Goal: Task Accomplishment & Management: Complete application form

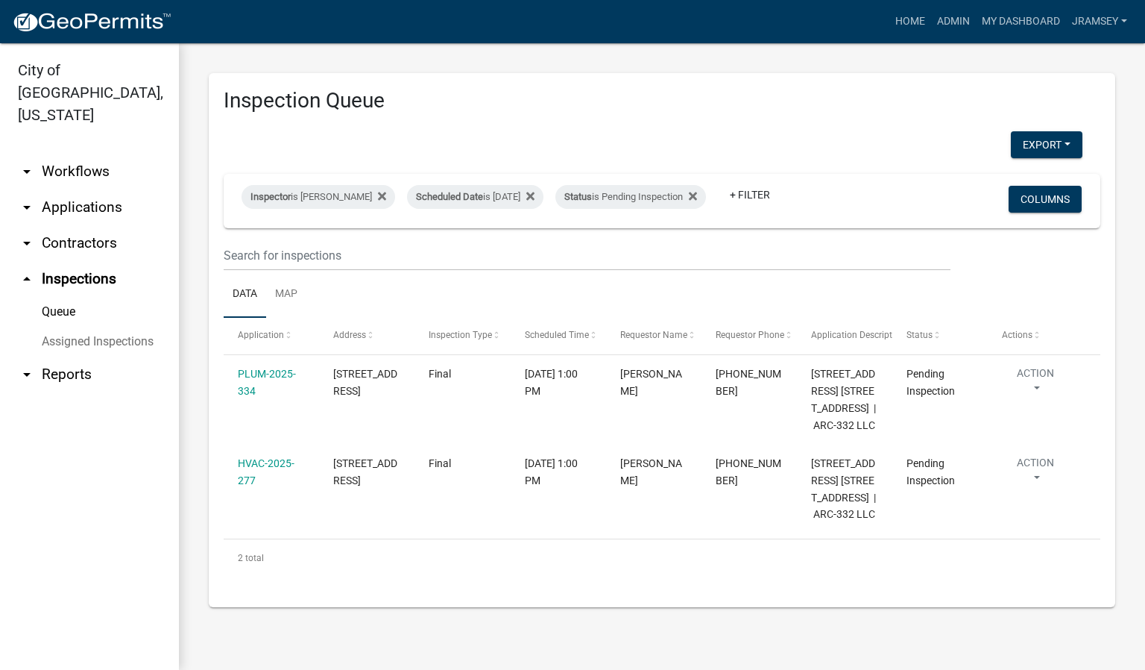
scroll to position [12, 0]
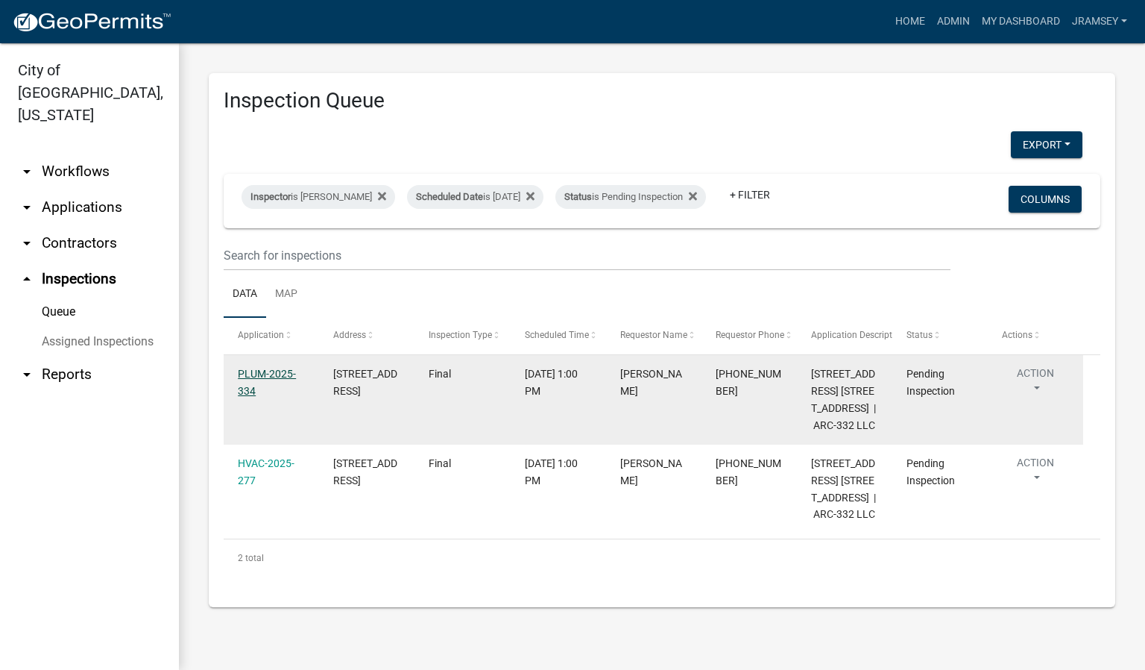
click at [271, 372] on link "PLUM-2025-334" at bounding box center [267, 382] width 58 height 29
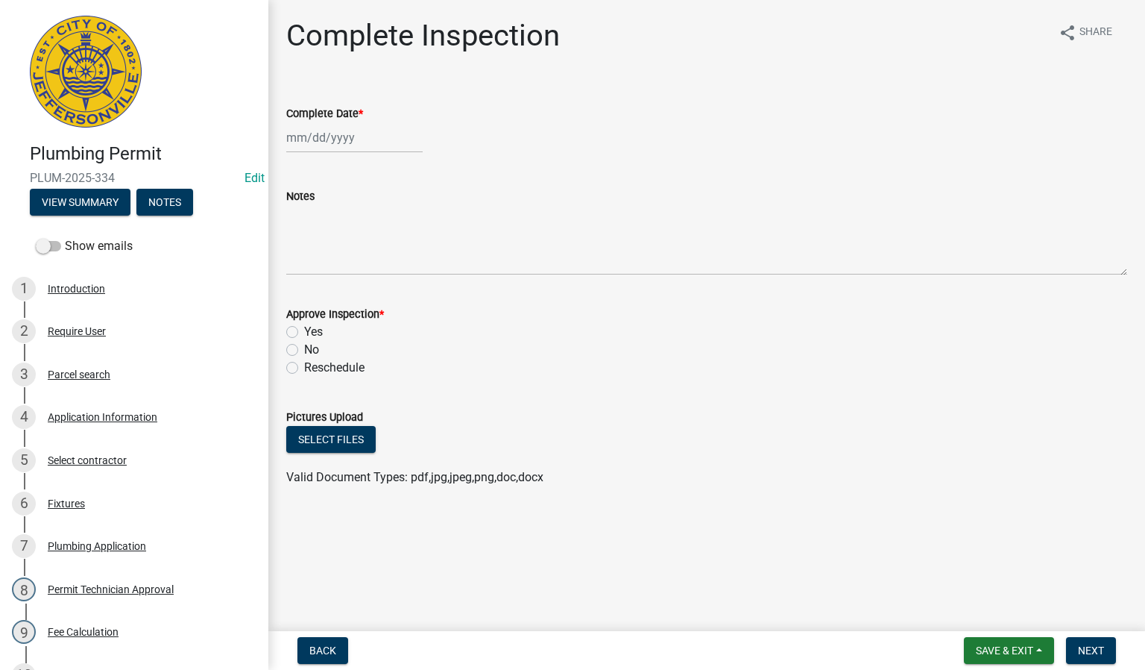
click at [298, 347] on div "No" at bounding box center [706, 350] width 841 height 18
click at [304, 344] on label "No" at bounding box center [311, 350] width 15 height 18
click at [304, 344] on input "No" at bounding box center [309, 346] width 10 height 10
radio input "true"
click at [313, 146] on div at bounding box center [354, 137] width 136 height 31
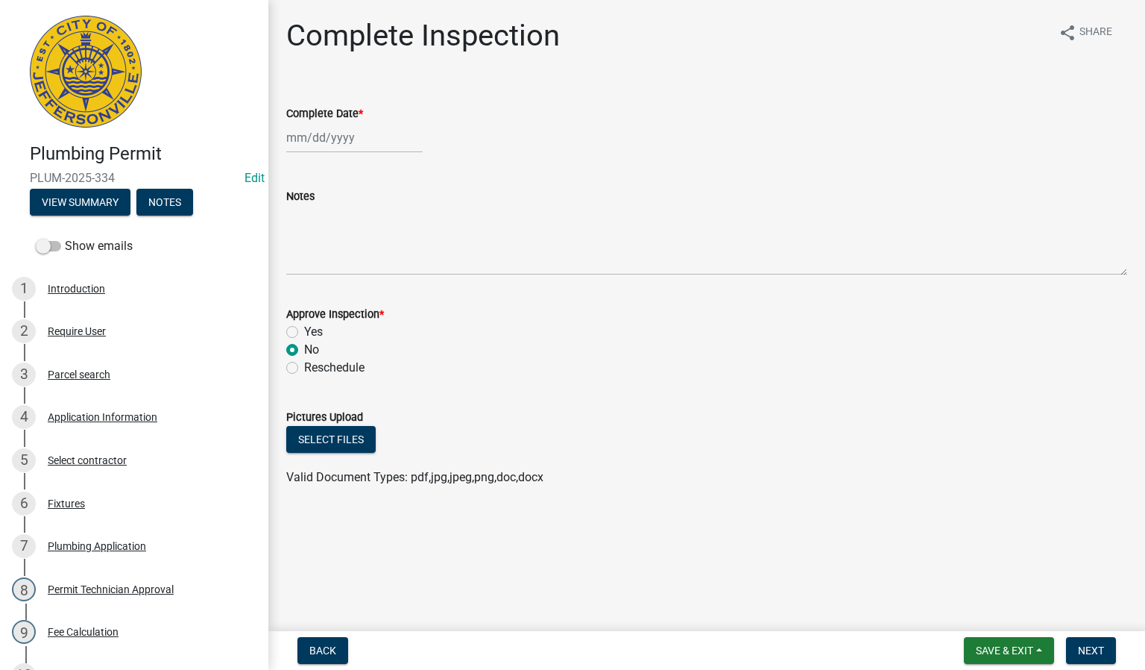
select select "9"
select select "2025"
click at [391, 219] on div "5" at bounding box center [397, 217] width 24 height 24
type input "[DATE]"
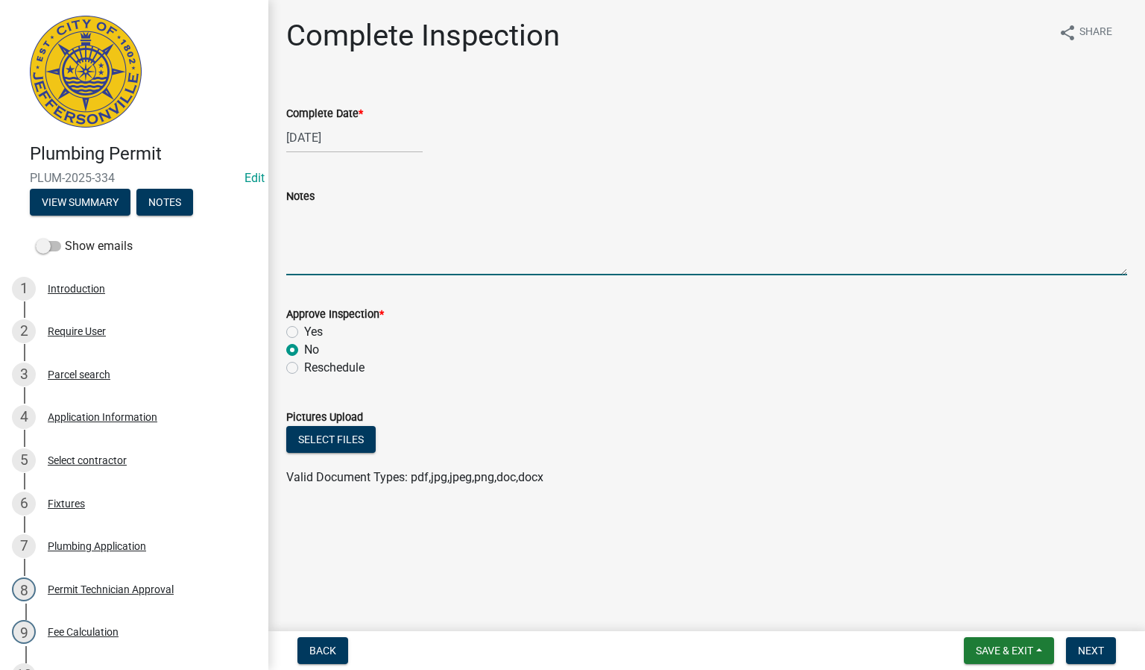
click at [323, 264] on textarea "Notes" at bounding box center [706, 240] width 841 height 70
type textarea "drip leg"
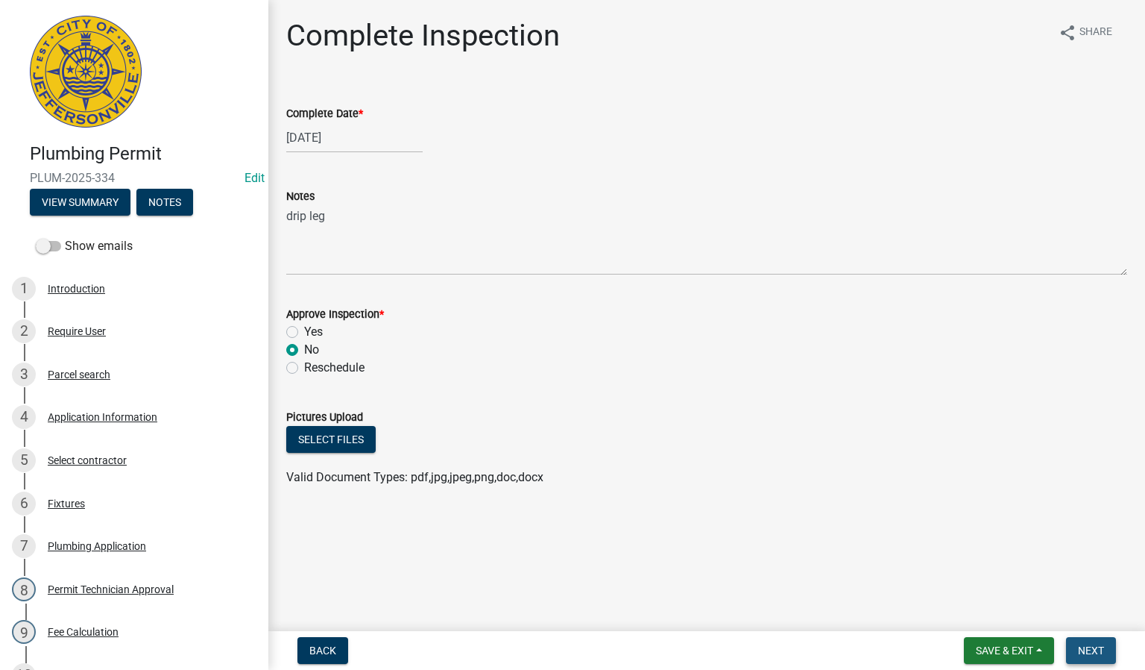
click at [1087, 646] on span "Next" at bounding box center [1091, 650] width 26 height 12
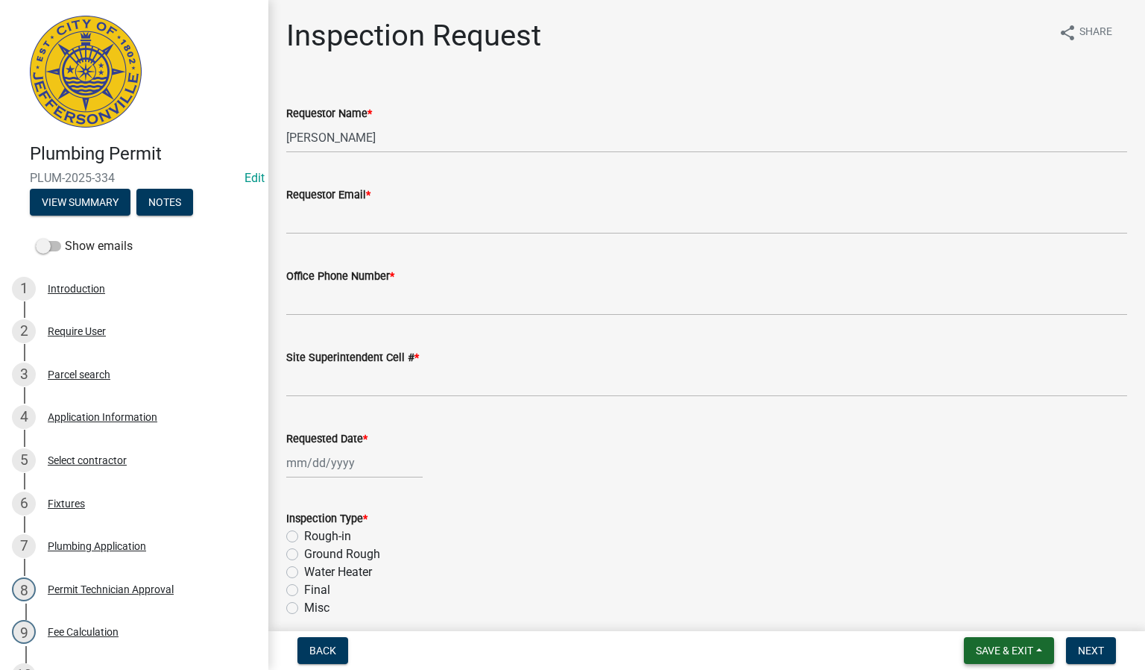
click at [998, 654] on span "Save & Exit" at bounding box center [1004, 650] width 57 height 12
click at [974, 606] on button "Save & Exit" at bounding box center [994, 612] width 119 height 36
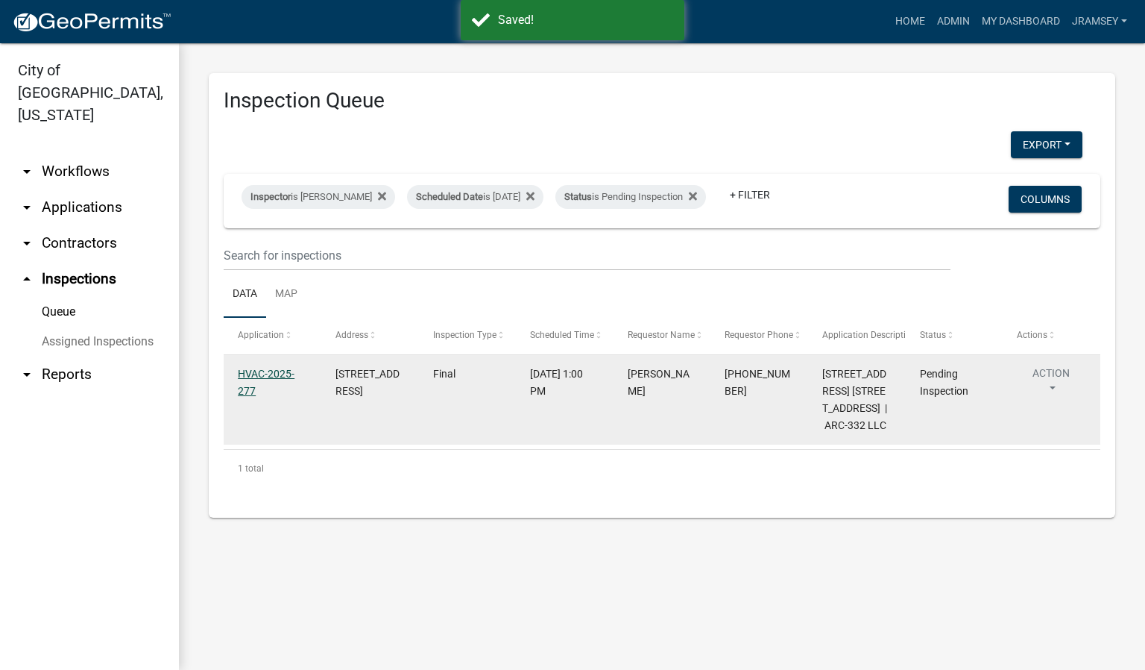
click at [277, 387] on link "HVAC-2025-277" at bounding box center [266, 382] width 57 height 29
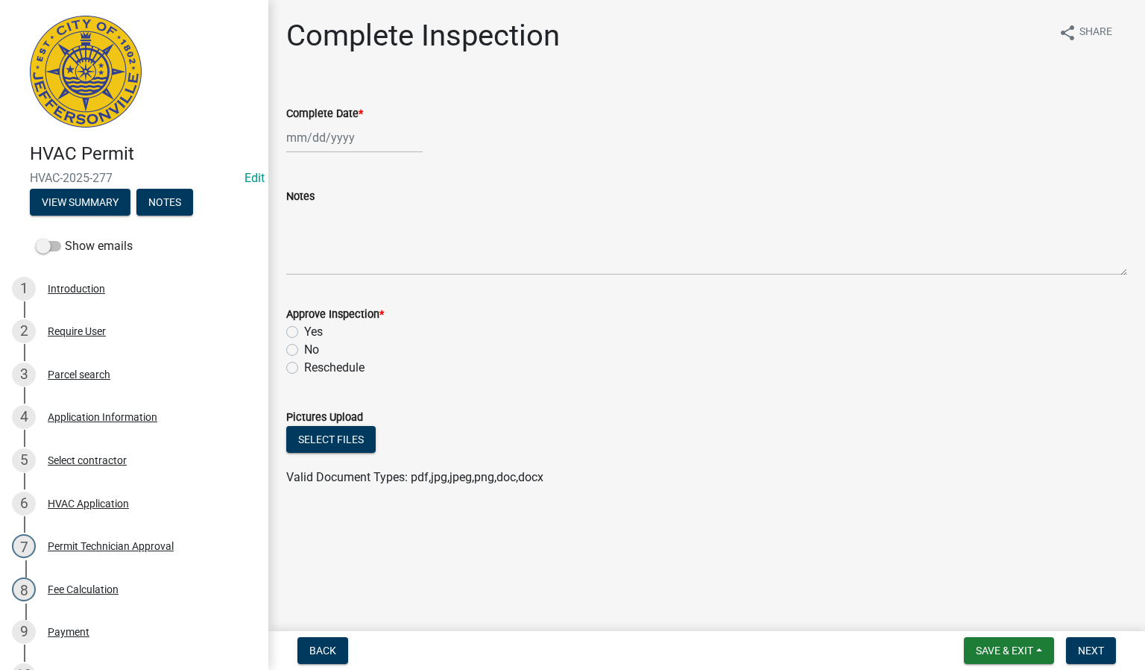
click at [332, 145] on div at bounding box center [354, 137] width 136 height 31
select select "9"
select select "2025"
click at [401, 220] on div "5" at bounding box center [397, 217] width 24 height 24
type input "[DATE]"
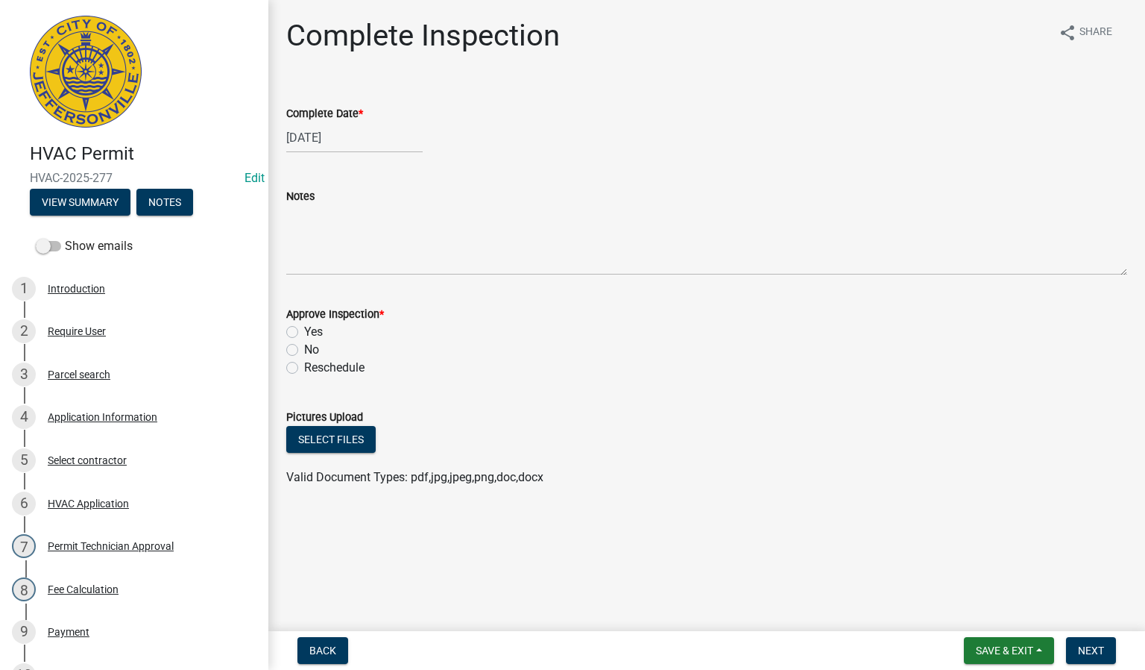
click at [304, 330] on label "Yes" at bounding box center [313, 332] width 19 height 18
click at [304, 330] on input "Yes" at bounding box center [309, 328] width 10 height 10
radio input "true"
click at [1081, 649] on span "Next" at bounding box center [1091, 650] width 26 height 12
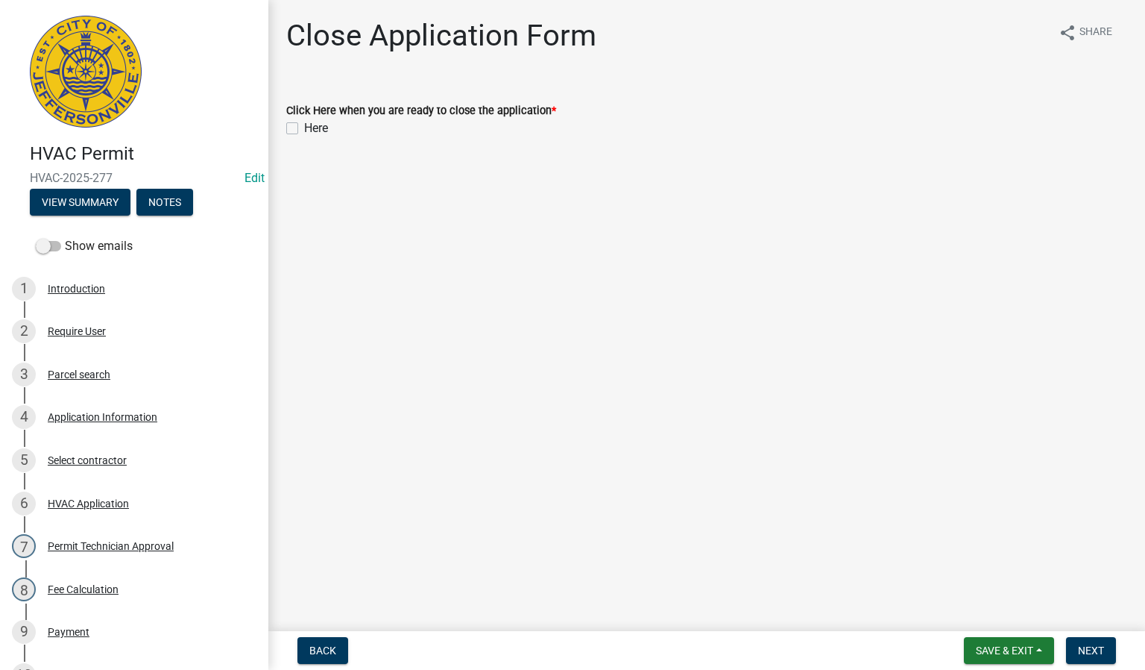
click at [293, 121] on div "Here" at bounding box center [706, 128] width 841 height 18
click at [304, 130] on label "Here" at bounding box center [316, 128] width 24 height 18
click at [304, 129] on input "Here" at bounding box center [309, 124] width 10 height 10
checkbox input "true"
click at [1092, 642] on button "Next" at bounding box center [1091, 650] width 50 height 27
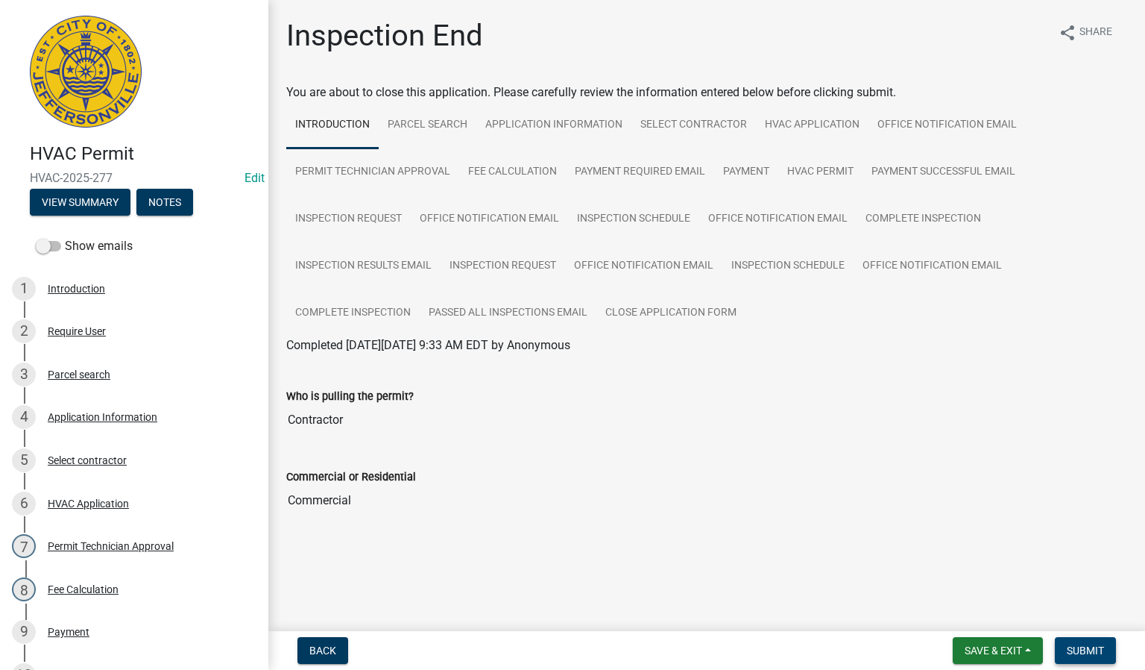
click at [1076, 649] on span "Submit" at bounding box center [1085, 650] width 37 height 12
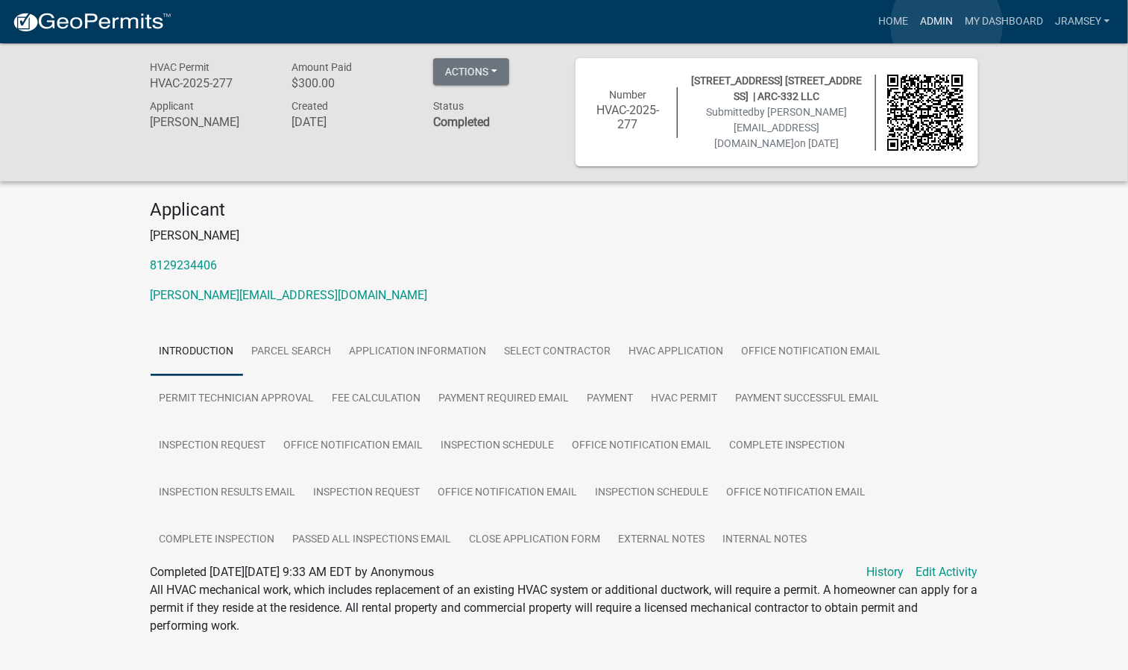
click at [947, 25] on link "Admin" at bounding box center [936, 21] width 45 height 28
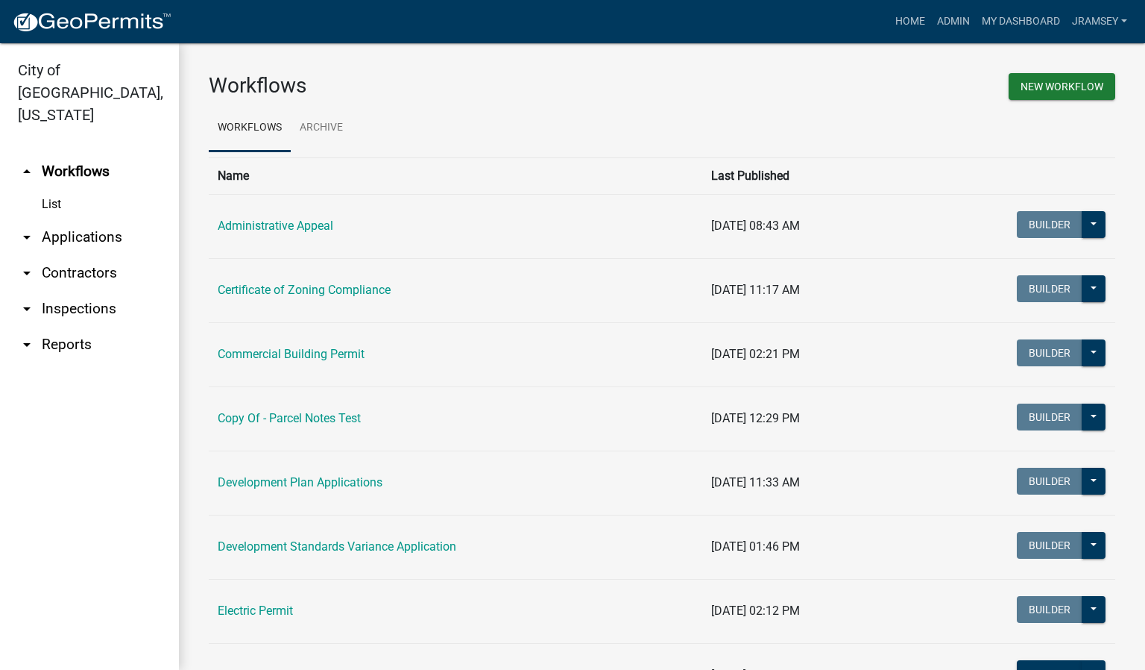
click at [66, 291] on link "arrow_drop_down Inspections" at bounding box center [89, 309] width 179 height 36
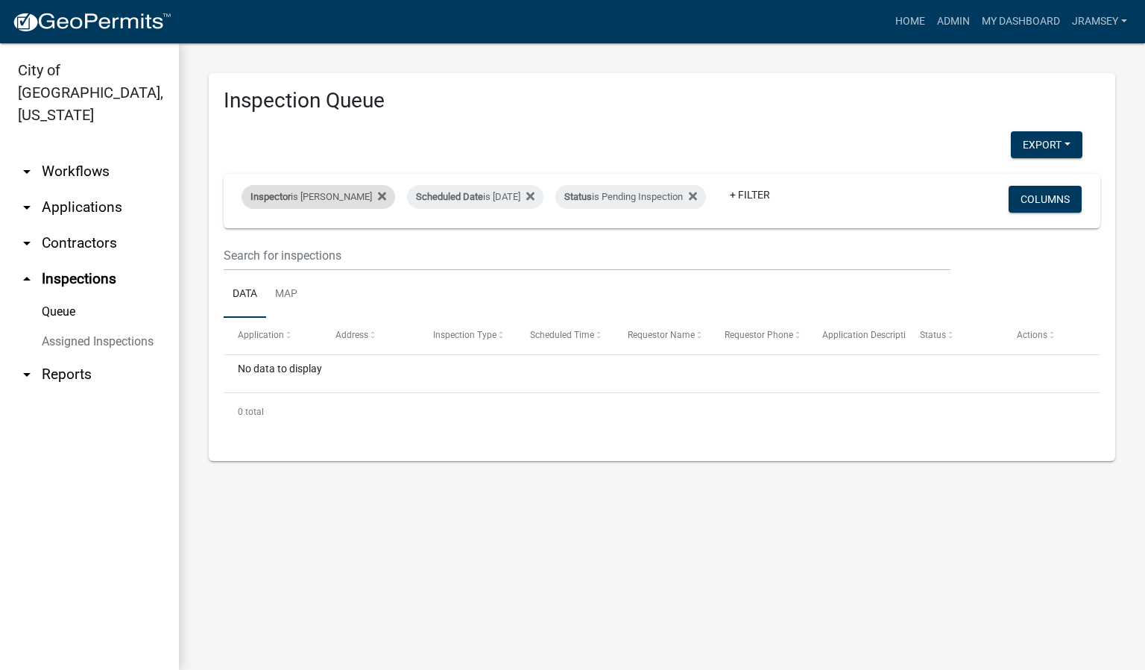
click at [327, 192] on div "Inspector is [PERSON_NAME]" at bounding box center [319, 197] width 154 height 24
click at [297, 251] on select "Select an option None [PERSON_NAME] [PERSON_NAME] [PERSON_NAME] [PERSON_NAME] […" at bounding box center [318, 257] width 149 height 31
select select "7b0b9f25-f402-4148-9522-9b9b34b3e885"
click at [244, 242] on select "Select an option None [PERSON_NAME] [PERSON_NAME] [PERSON_NAME] [PERSON_NAME] […" at bounding box center [318, 257] width 149 height 31
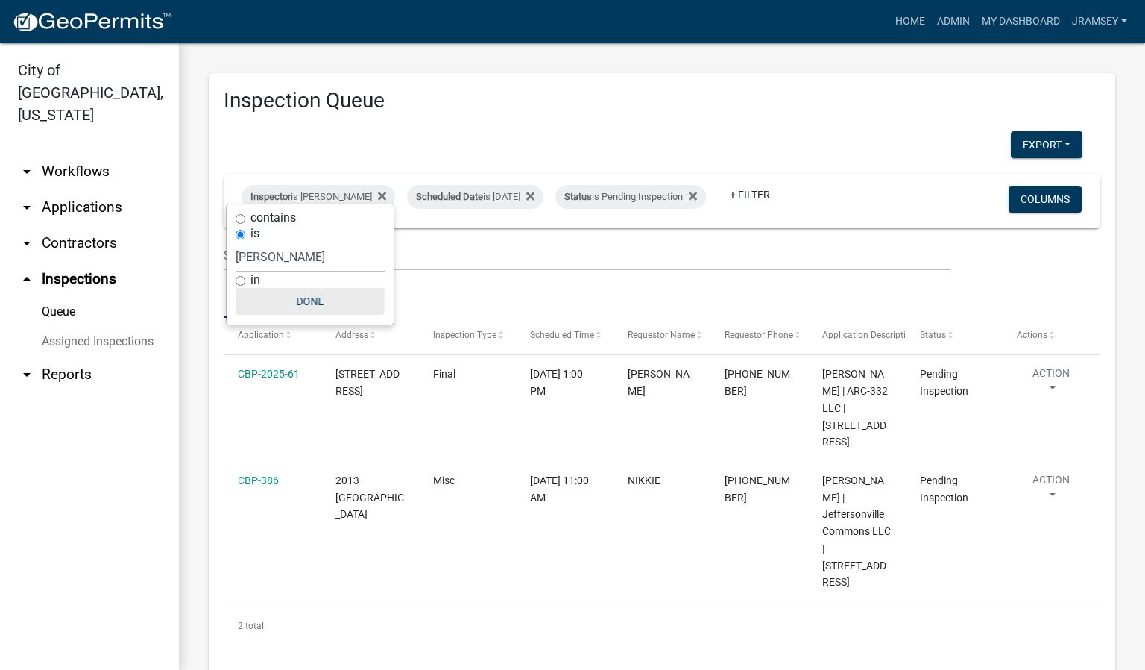
click at [327, 289] on button "Done" at bounding box center [310, 301] width 149 height 27
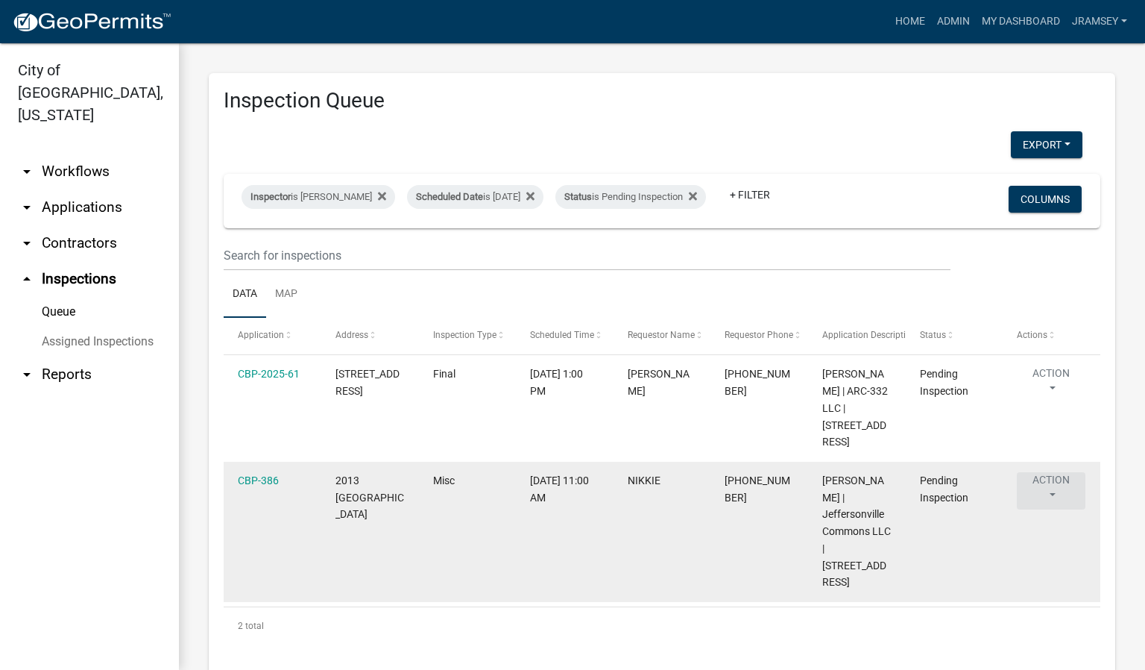
click at [1048, 481] on button "Action" at bounding box center [1051, 490] width 69 height 37
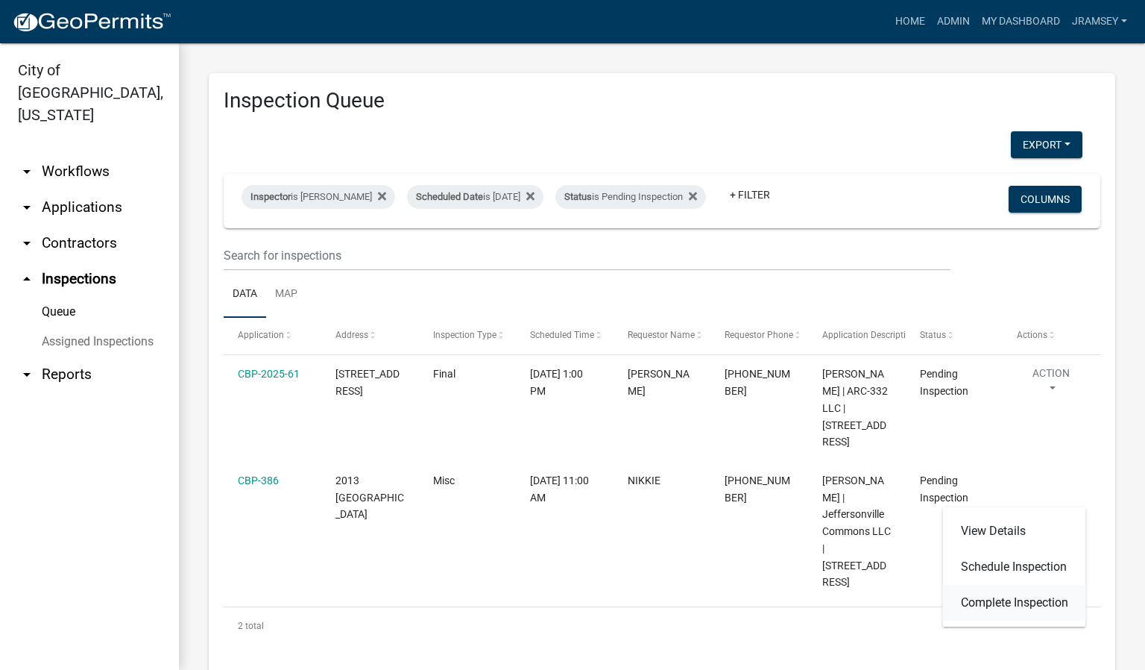
click at [1012, 593] on link "Complete Inspection" at bounding box center [1014, 603] width 143 height 36
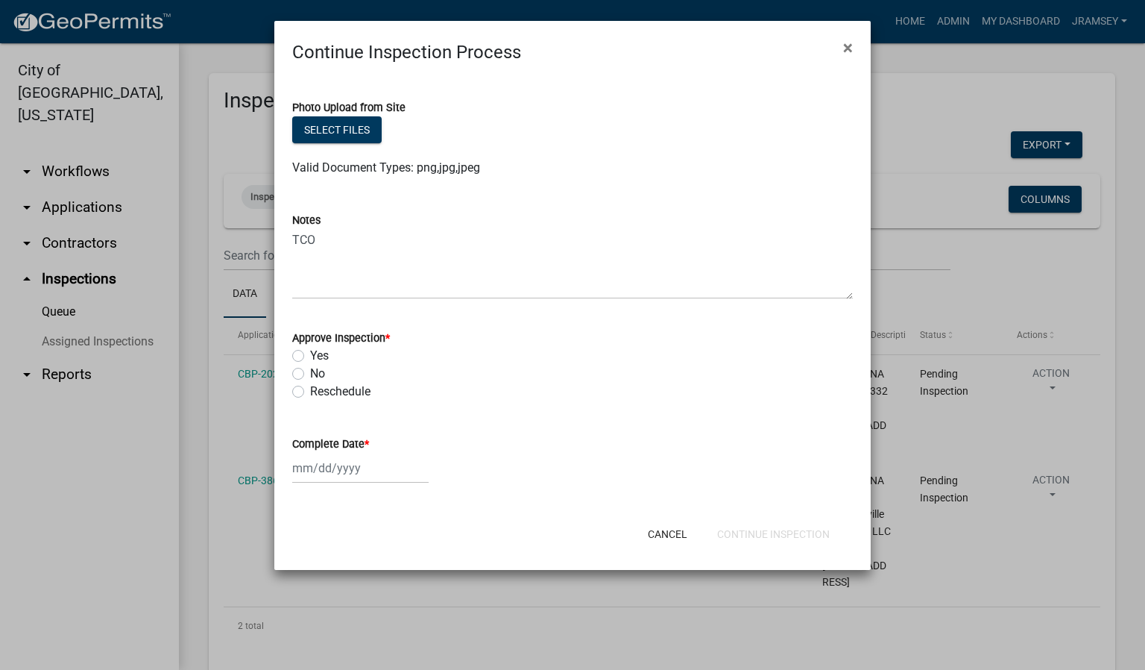
click at [310, 352] on label "Yes" at bounding box center [319, 356] width 19 height 18
click at [310, 352] on input "Yes" at bounding box center [315, 352] width 10 height 10
radio input "true"
select select "9"
select select "2025"
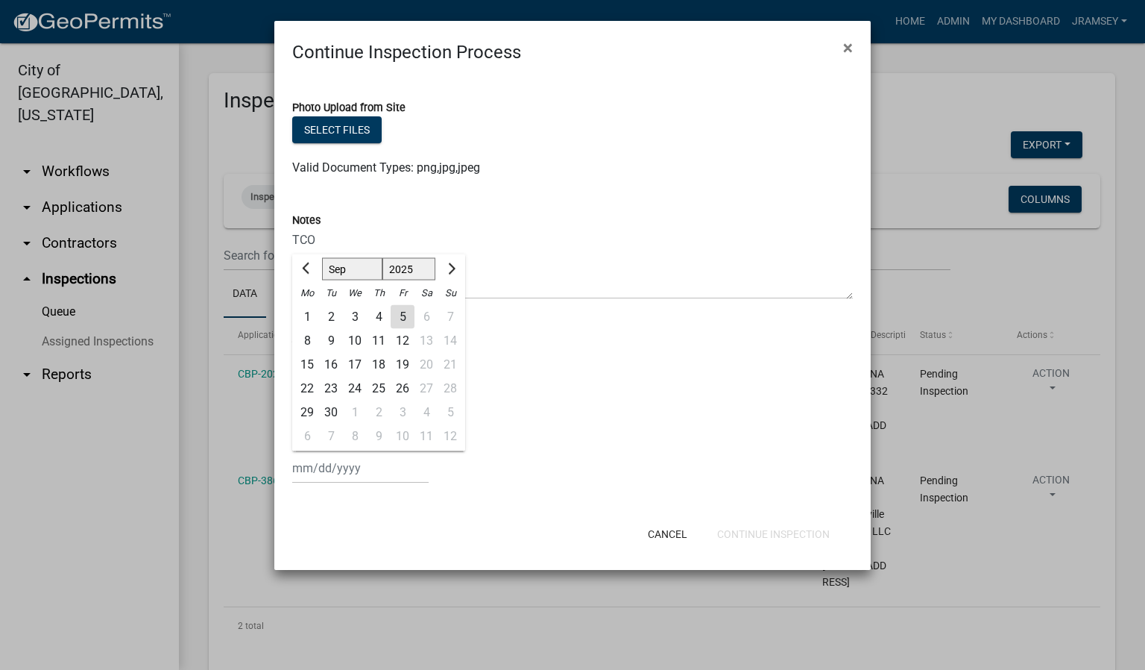
click at [320, 466] on div "[PERSON_NAME] Feb Mar Apr [PERSON_NAME][DATE] Oct Nov [DATE] 1526 1527 1528 152…" at bounding box center [360, 468] width 136 height 31
click at [403, 318] on div "5" at bounding box center [403, 317] width 24 height 24
type input "[DATE]"
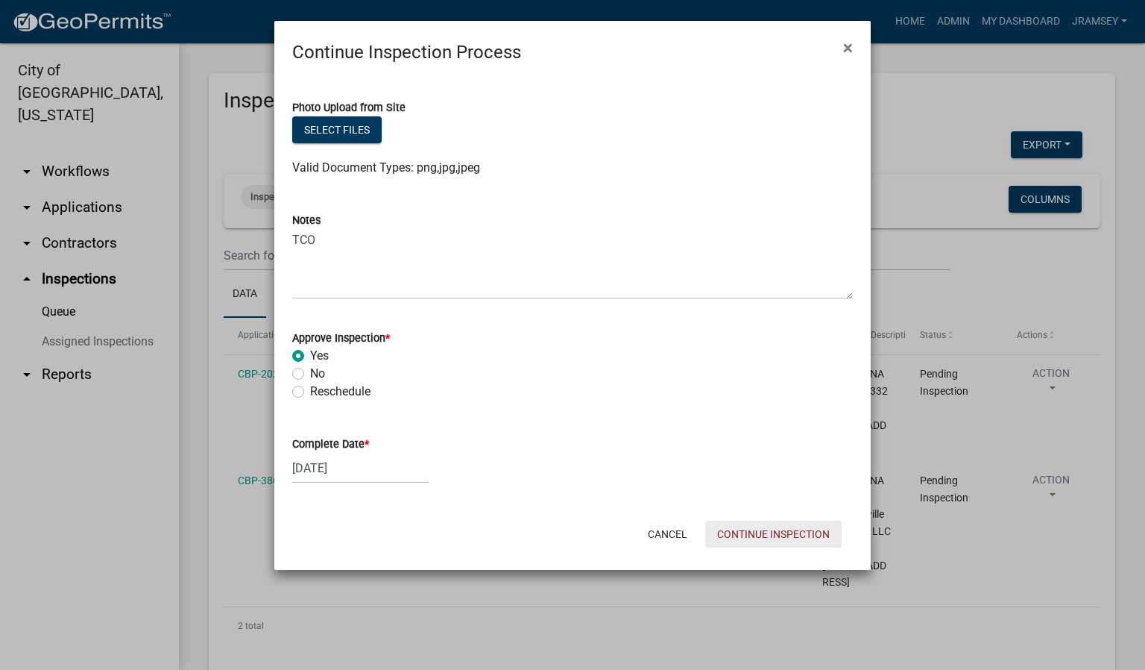
click at [775, 526] on button "Continue Inspection" at bounding box center [773, 533] width 136 height 27
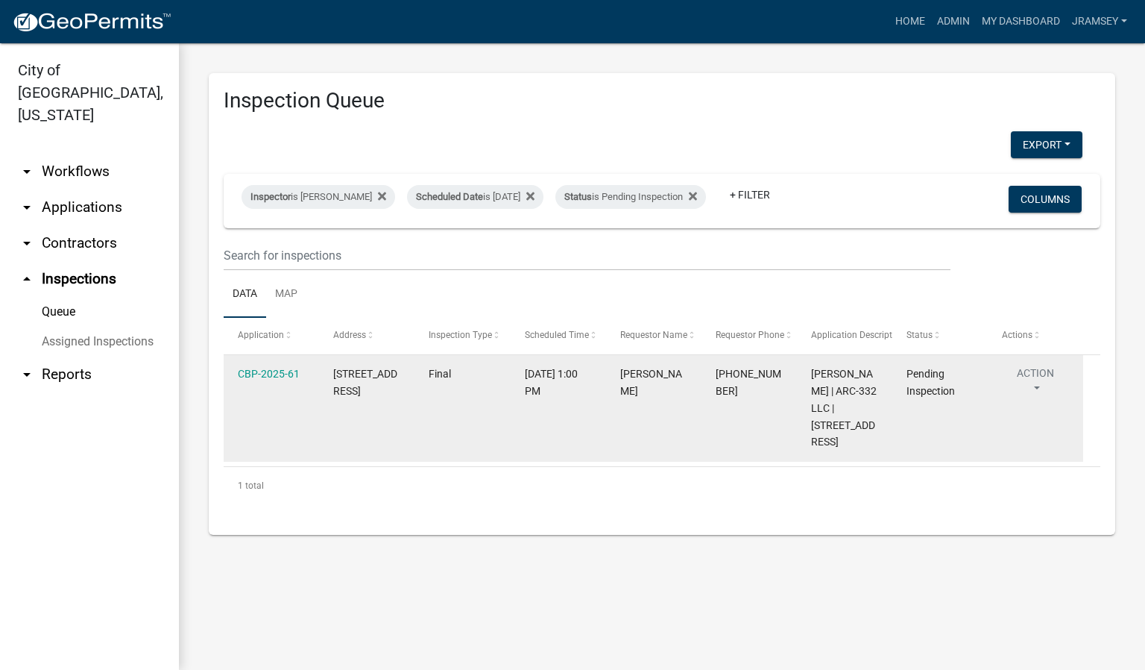
click at [1030, 385] on button "Action" at bounding box center [1035, 383] width 67 height 37
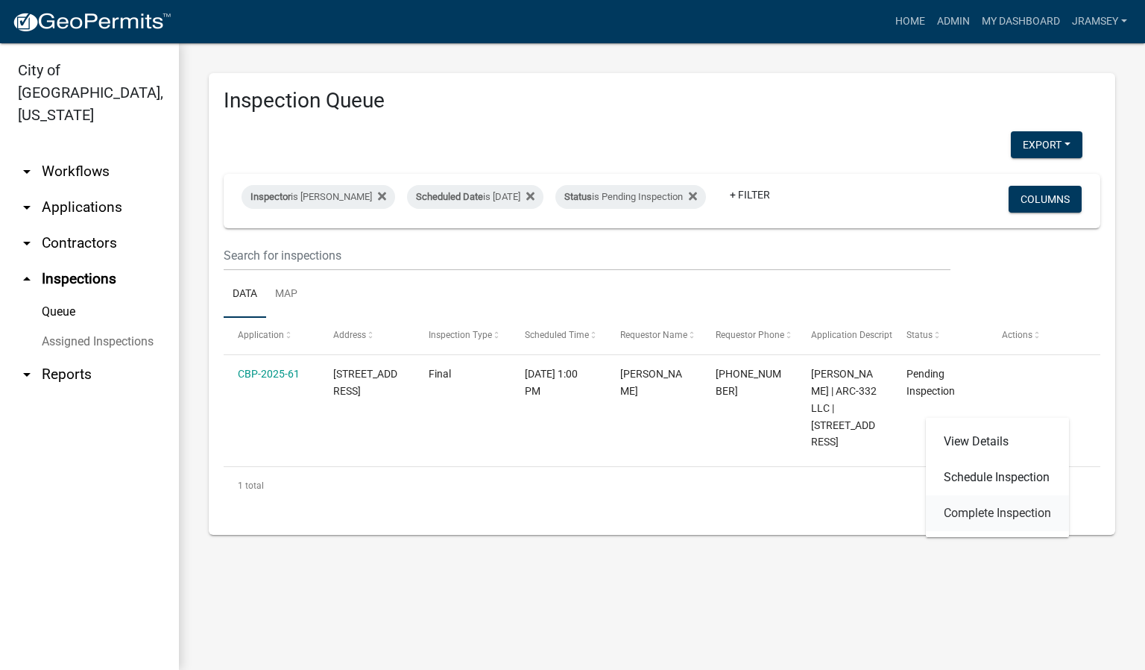
click at [966, 511] on link "Complete Inspection" at bounding box center [997, 513] width 143 height 36
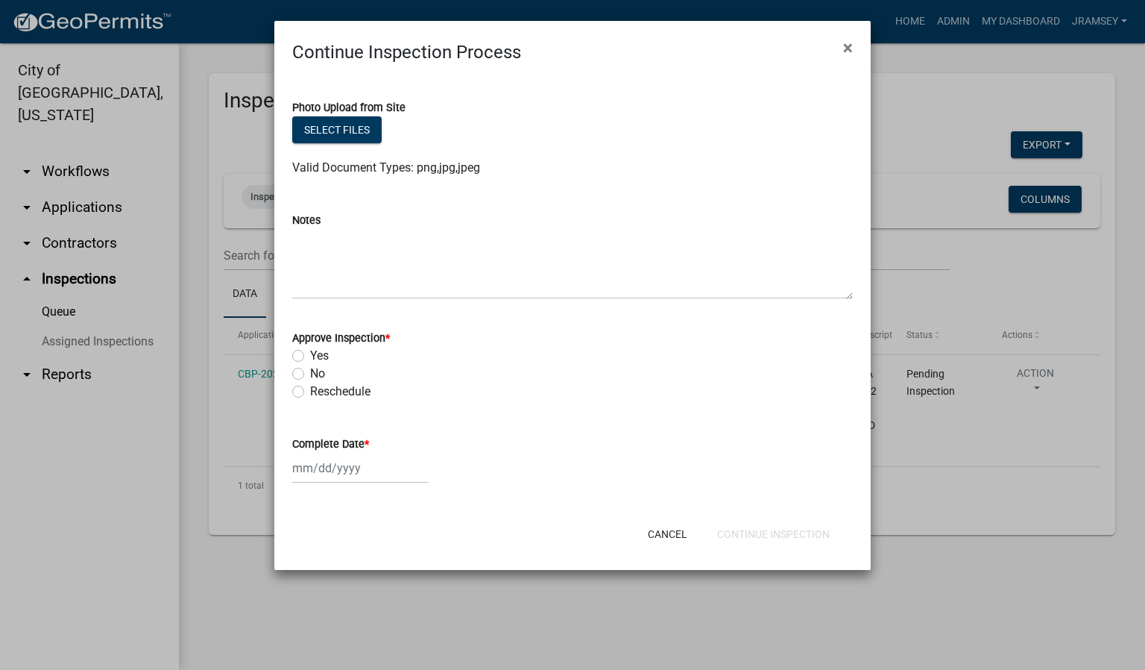
click at [310, 367] on label "No" at bounding box center [317, 374] width 15 height 18
click at [310, 367] on input "No" at bounding box center [315, 370] width 10 height 10
radio input "true"
click at [344, 470] on div at bounding box center [360, 468] width 136 height 31
select select "9"
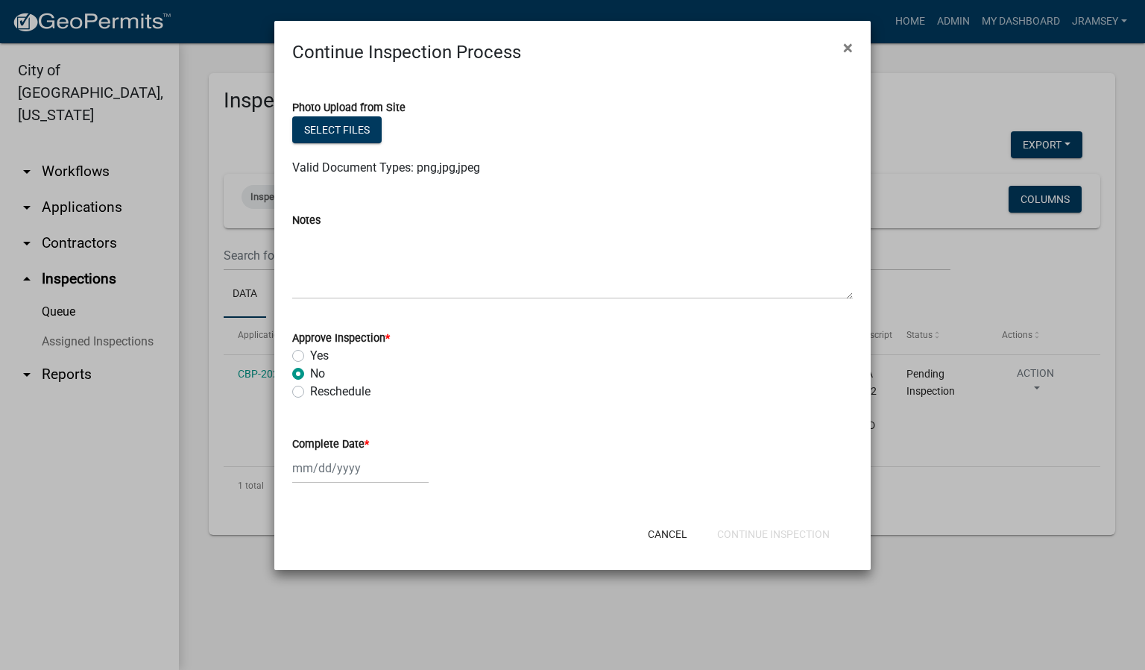
select select "2025"
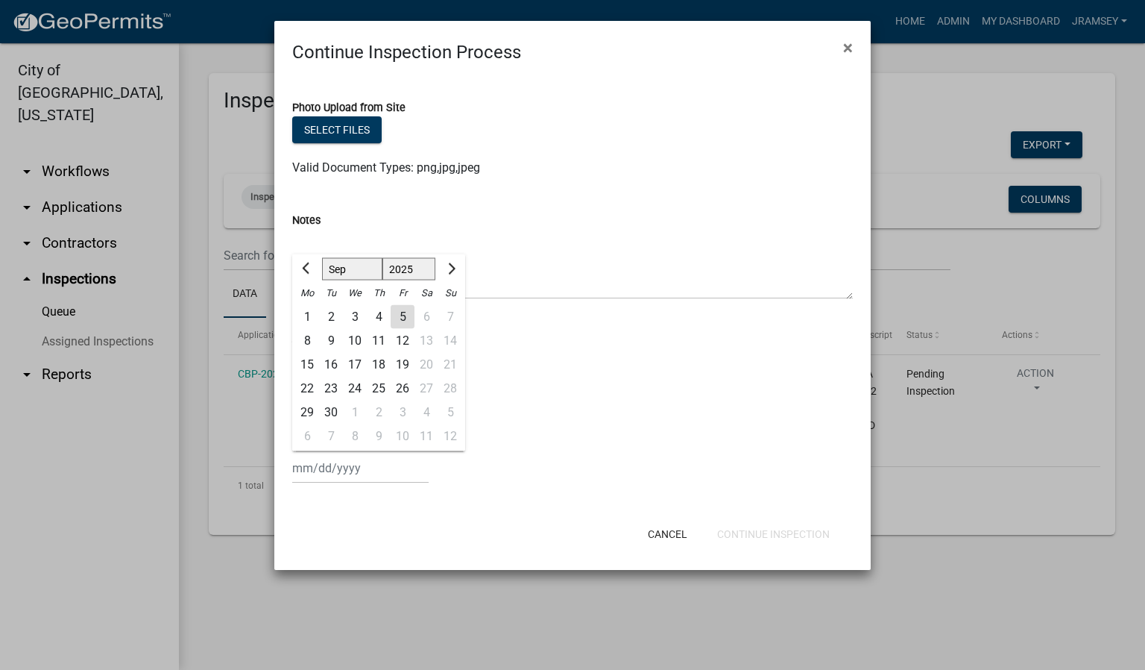
click at [401, 318] on div "5" at bounding box center [403, 317] width 24 height 24
type input "[DATE]"
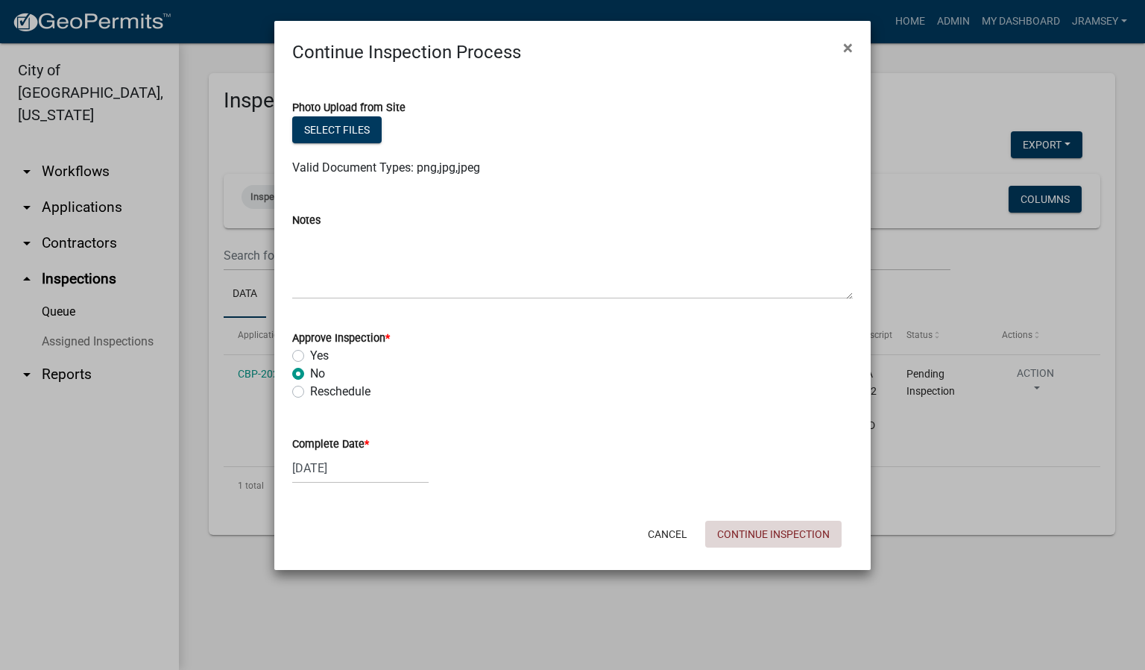
click at [768, 538] on button "Continue Inspection" at bounding box center [773, 533] width 136 height 27
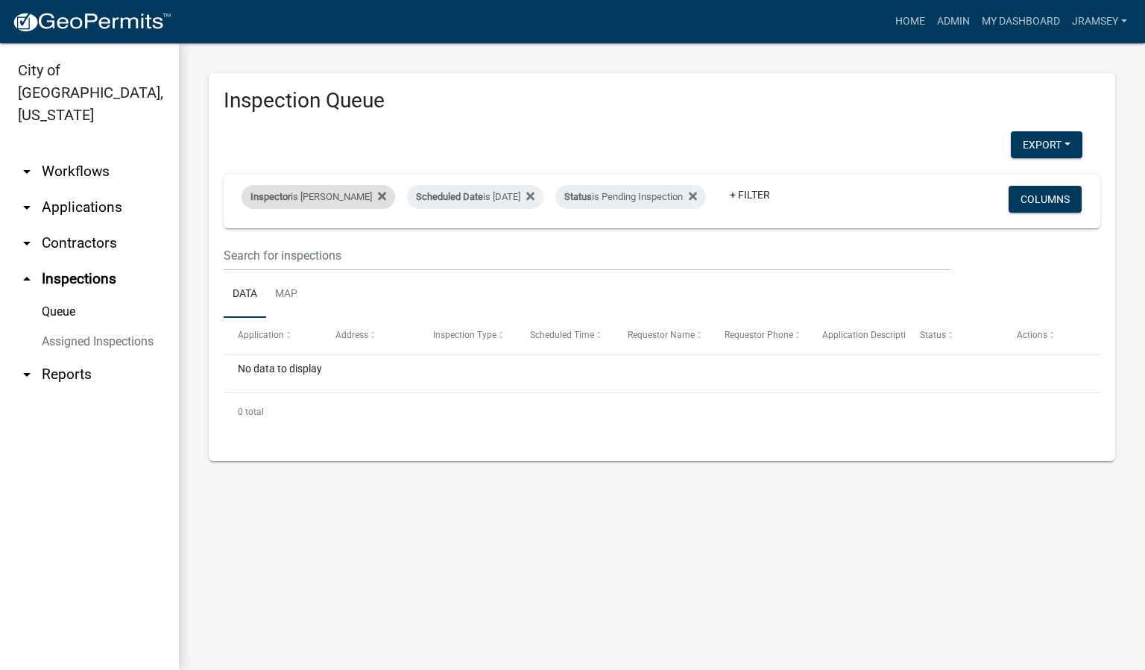
click at [312, 191] on div "Inspector is [PERSON_NAME]" at bounding box center [319, 197] width 154 height 24
click at [280, 260] on select "Select an option None [PERSON_NAME] [PERSON_NAME] [PERSON_NAME] [PERSON_NAME] […" at bounding box center [310, 257] width 149 height 31
select select "13c97fbc-c819-4cee-844a-0db3d3c4db95"
click at [244, 242] on select "Select an option None [PERSON_NAME] [PERSON_NAME] [PERSON_NAME] [PERSON_NAME] […" at bounding box center [310, 257] width 149 height 31
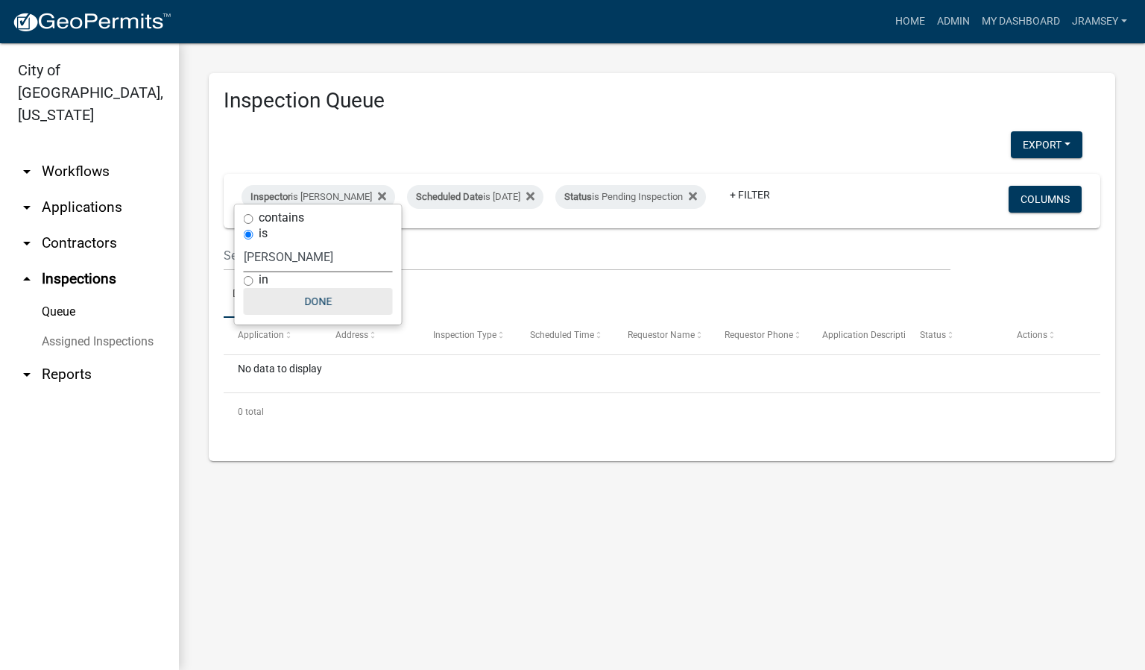
click at [329, 309] on button "Done" at bounding box center [318, 301] width 149 height 27
click at [437, 593] on main "Inspection Queue Export Excel Format (.xlsx) CSV Format (.csv) Inspector is [PE…" at bounding box center [662, 356] width 966 height 626
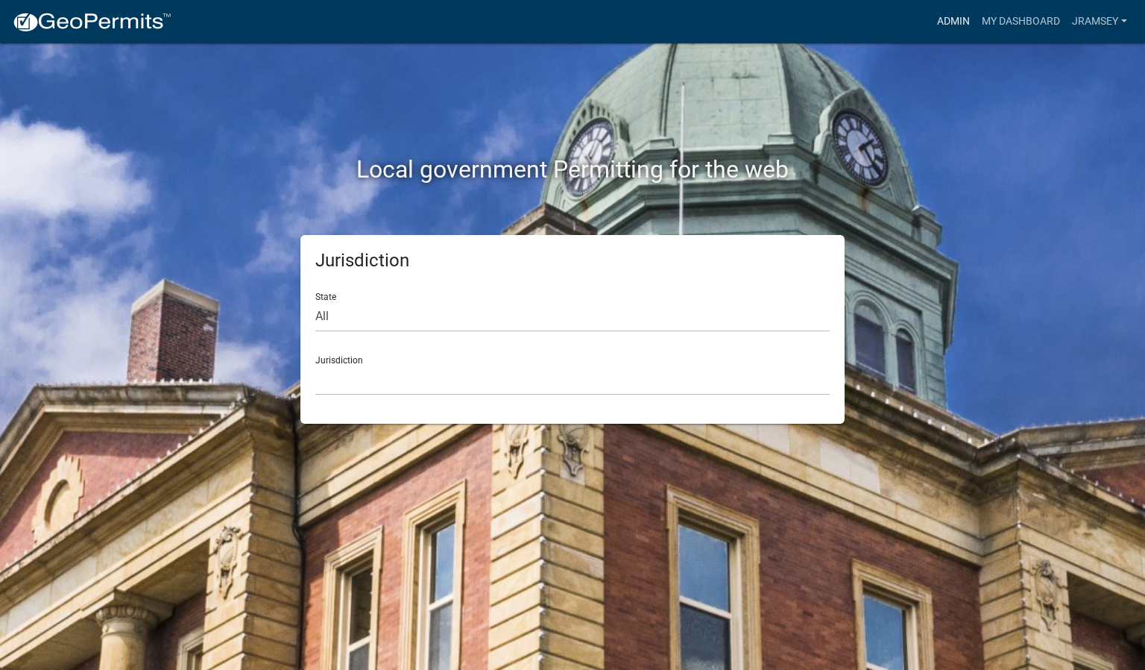
click at [940, 23] on link "Admin" at bounding box center [953, 21] width 45 height 28
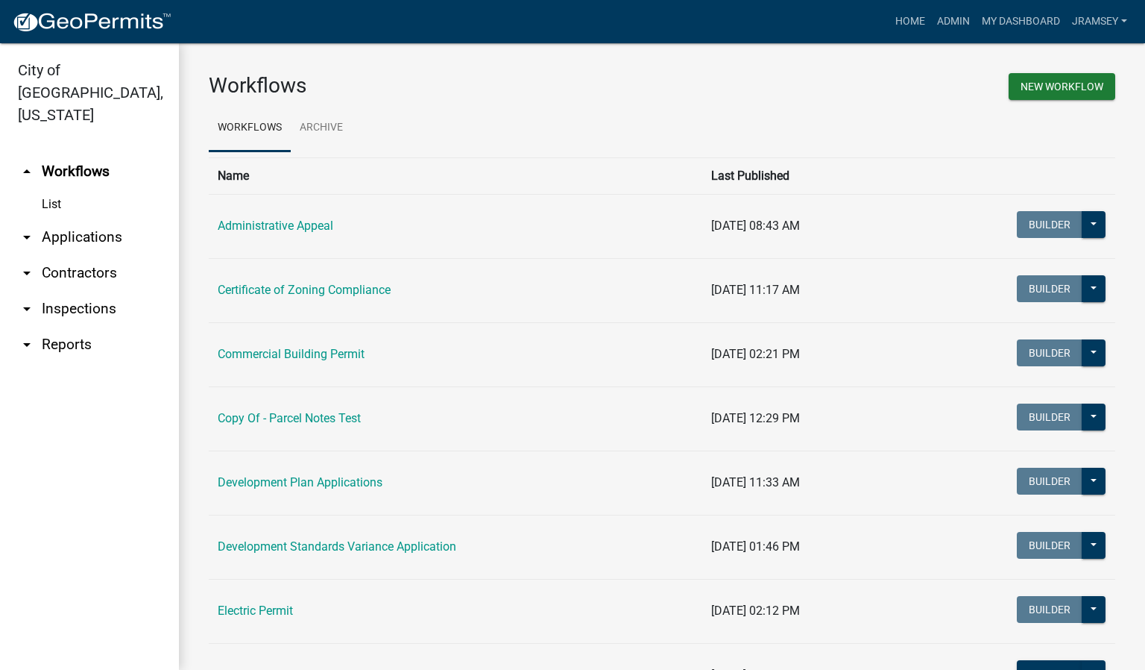
click at [88, 291] on link "arrow_drop_down Inspections" at bounding box center [89, 309] width 179 height 36
